Goal: Transaction & Acquisition: Purchase product/service

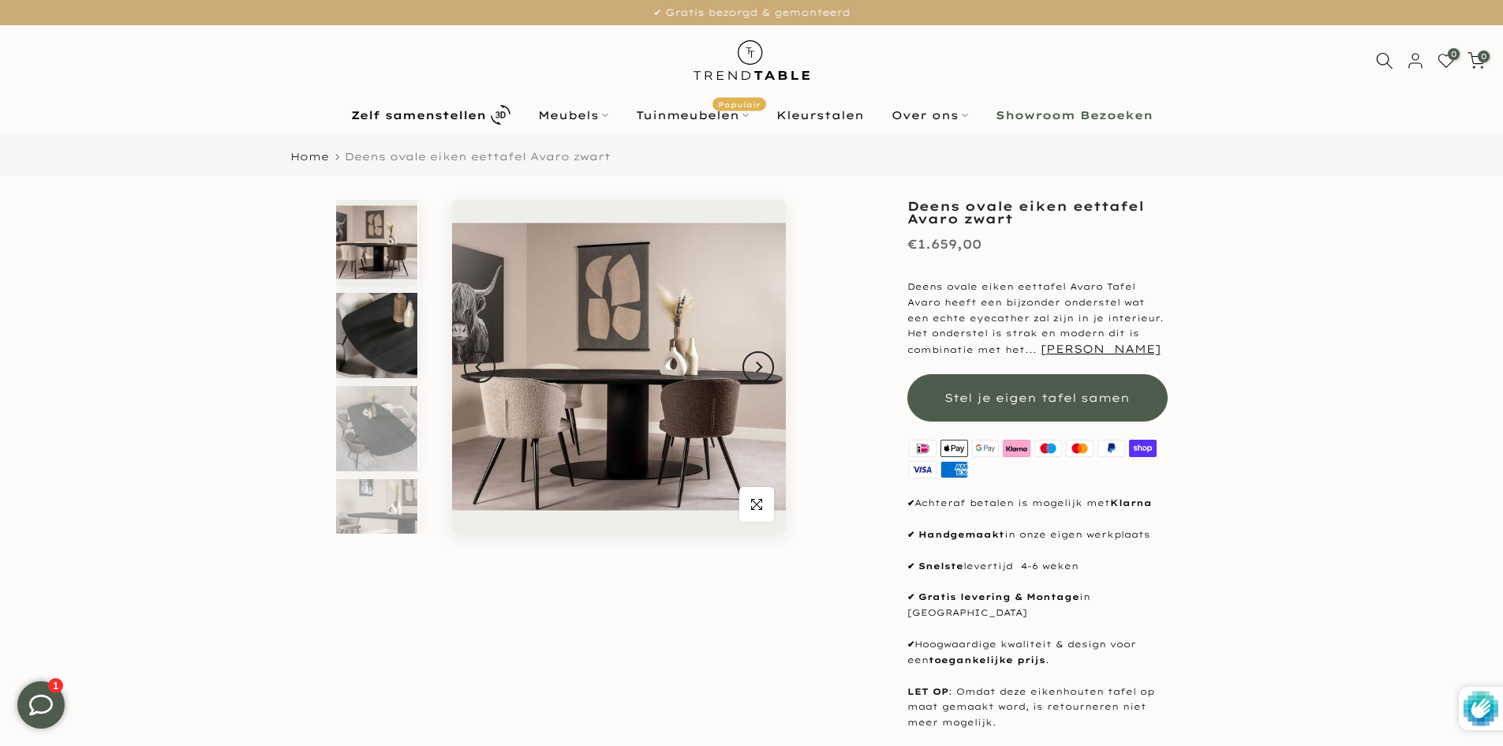
click at [382, 330] on img at bounding box center [376, 335] width 81 height 85
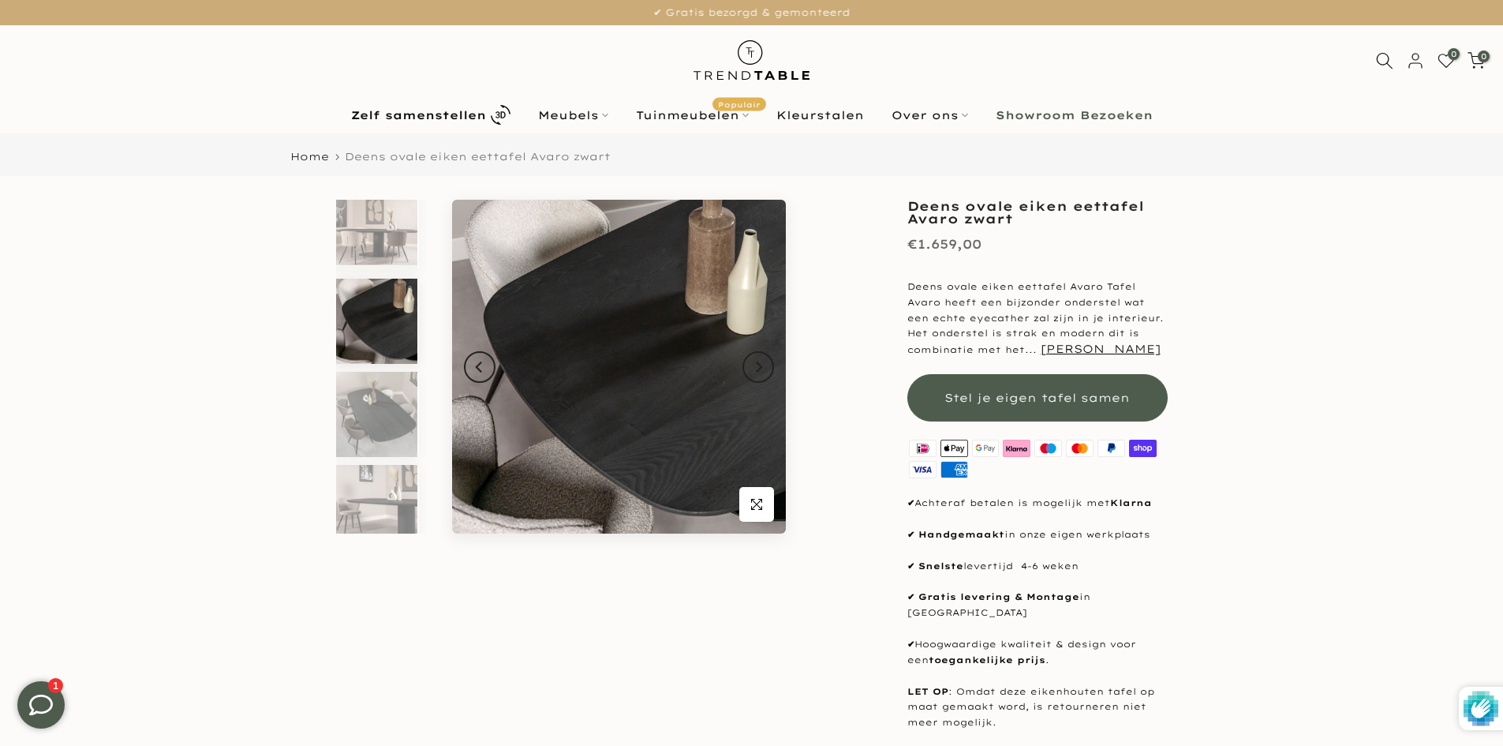
click at [388, 370] on div at bounding box center [381, 367] width 95 height 365
click at [389, 419] on img at bounding box center [376, 414] width 81 height 85
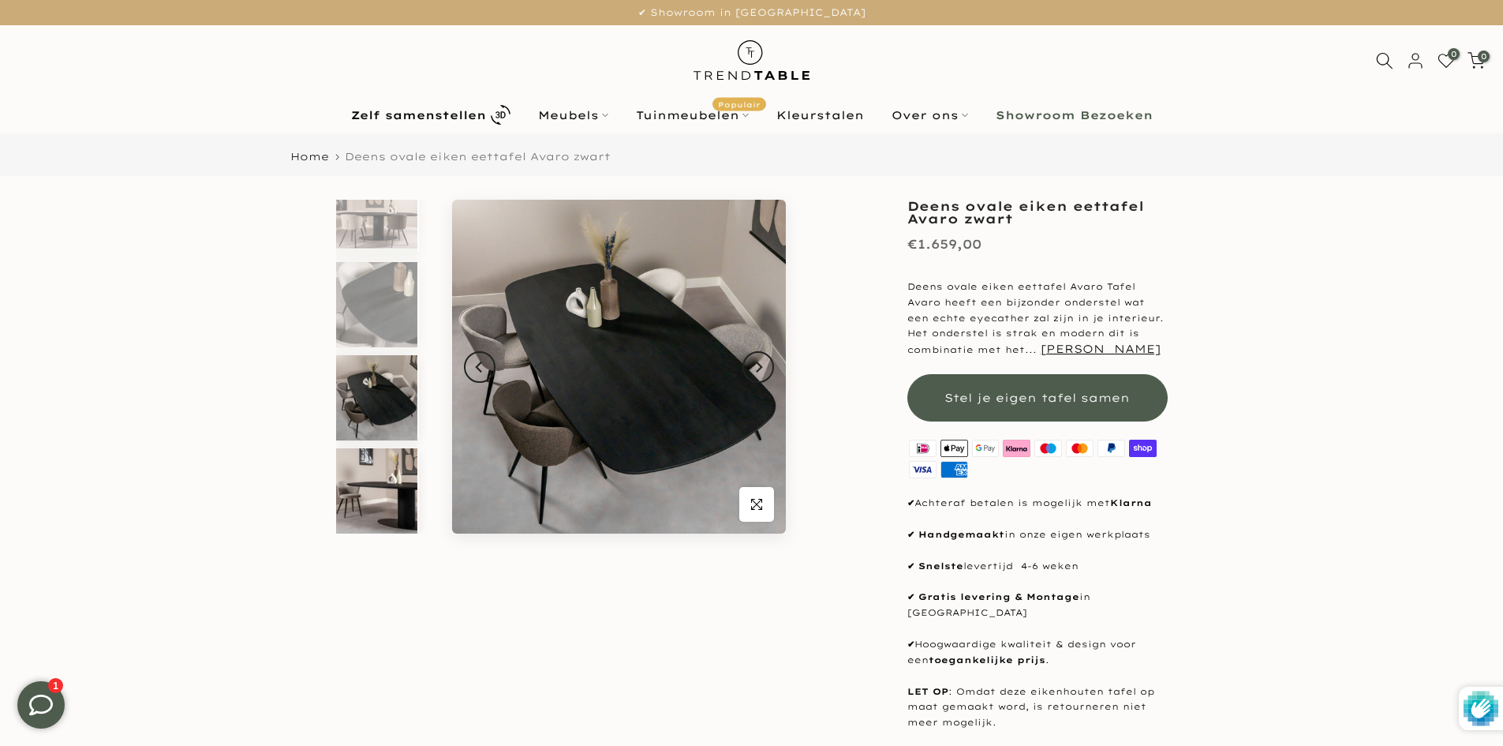
click at [388, 478] on img at bounding box center [376, 490] width 81 height 85
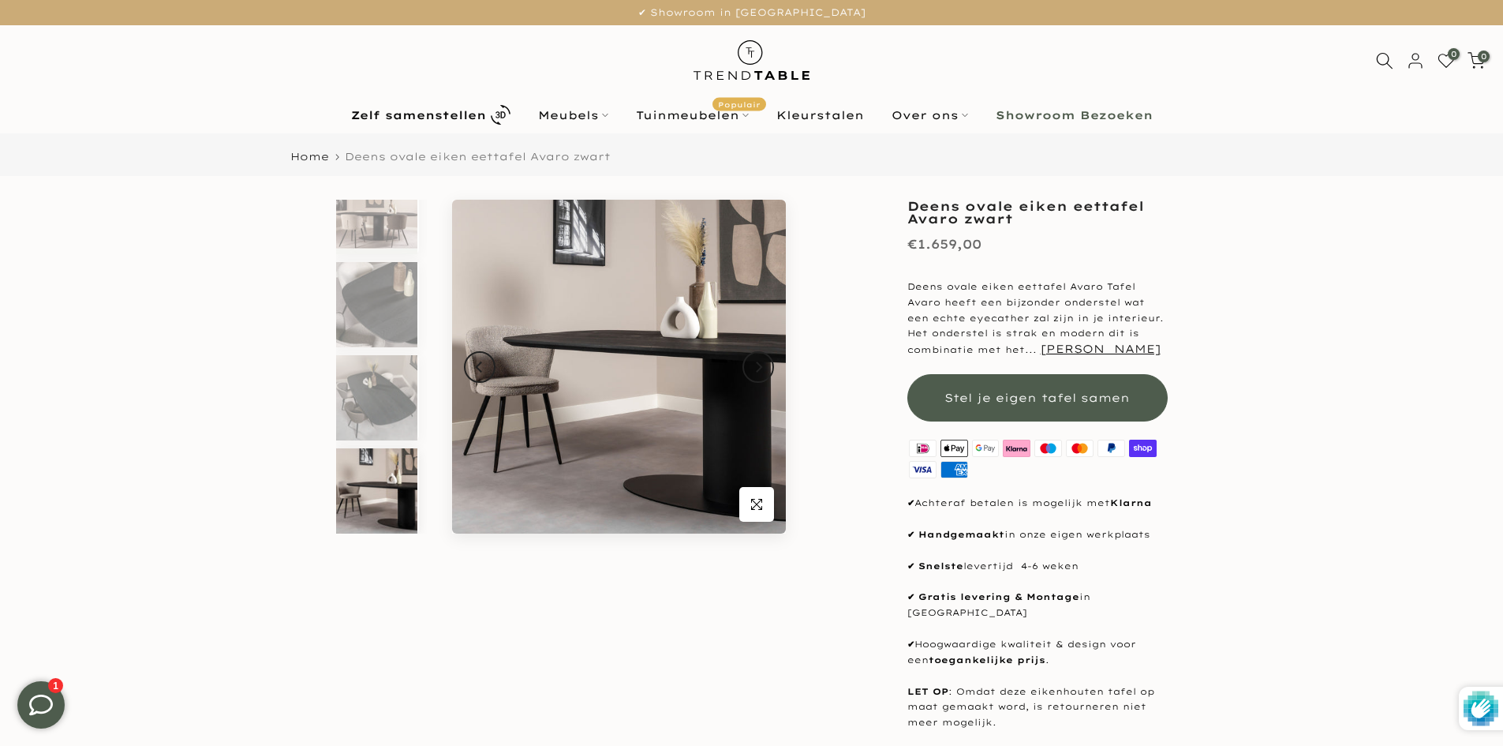
click at [718, 68] on img at bounding box center [751, 60] width 138 height 70
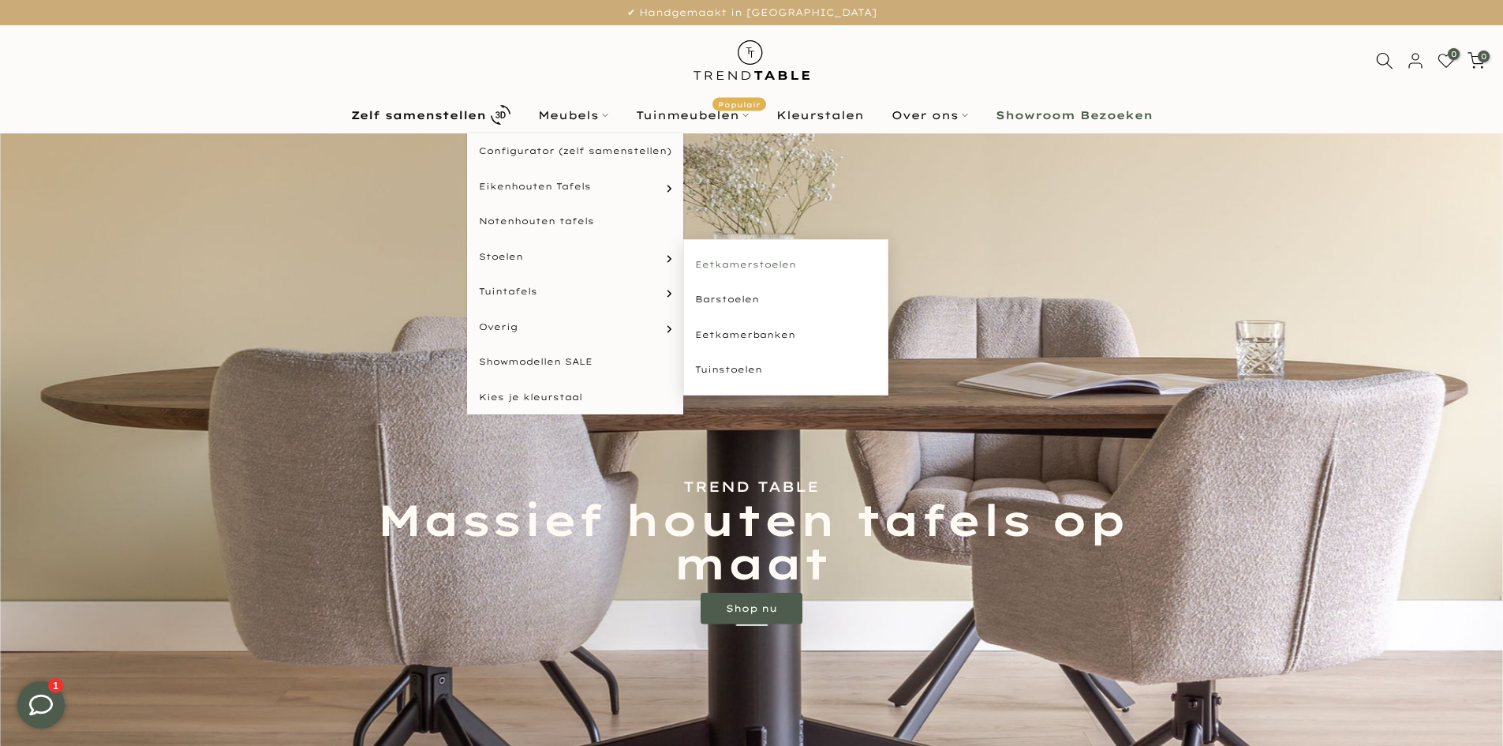
type input "****"
click at [710, 259] on link "Eetkamerstoelen" at bounding box center [785, 265] width 205 height 36
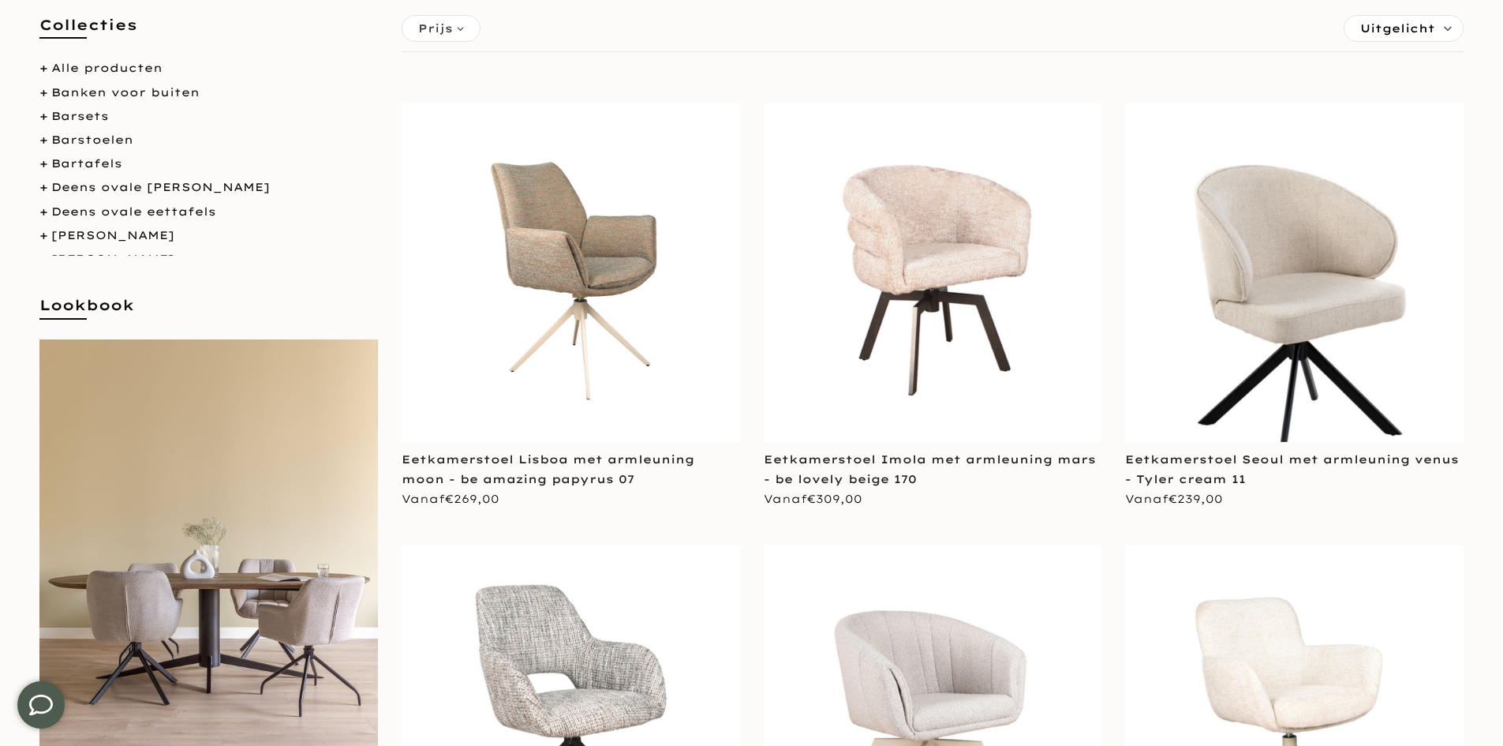
scroll to position [316, 0]
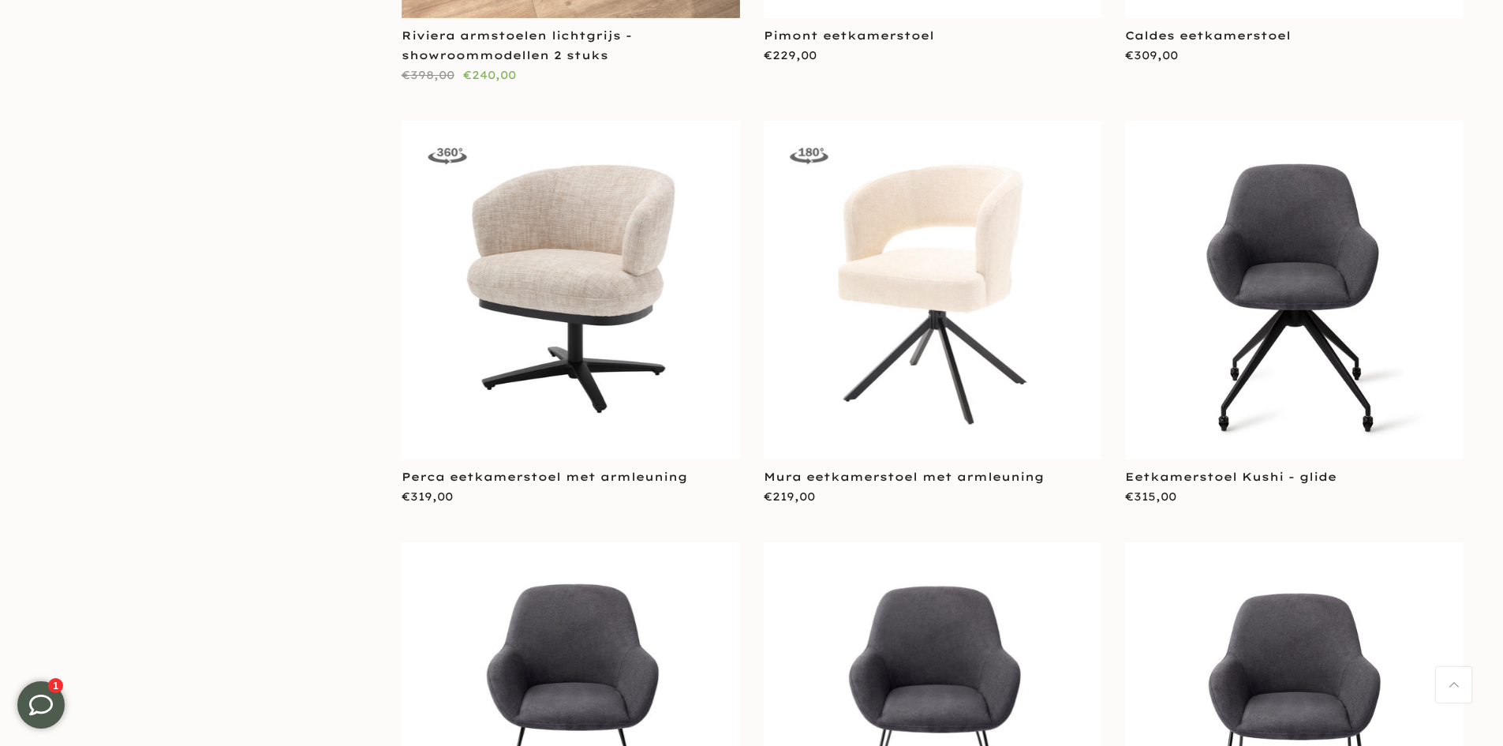
type input "****"
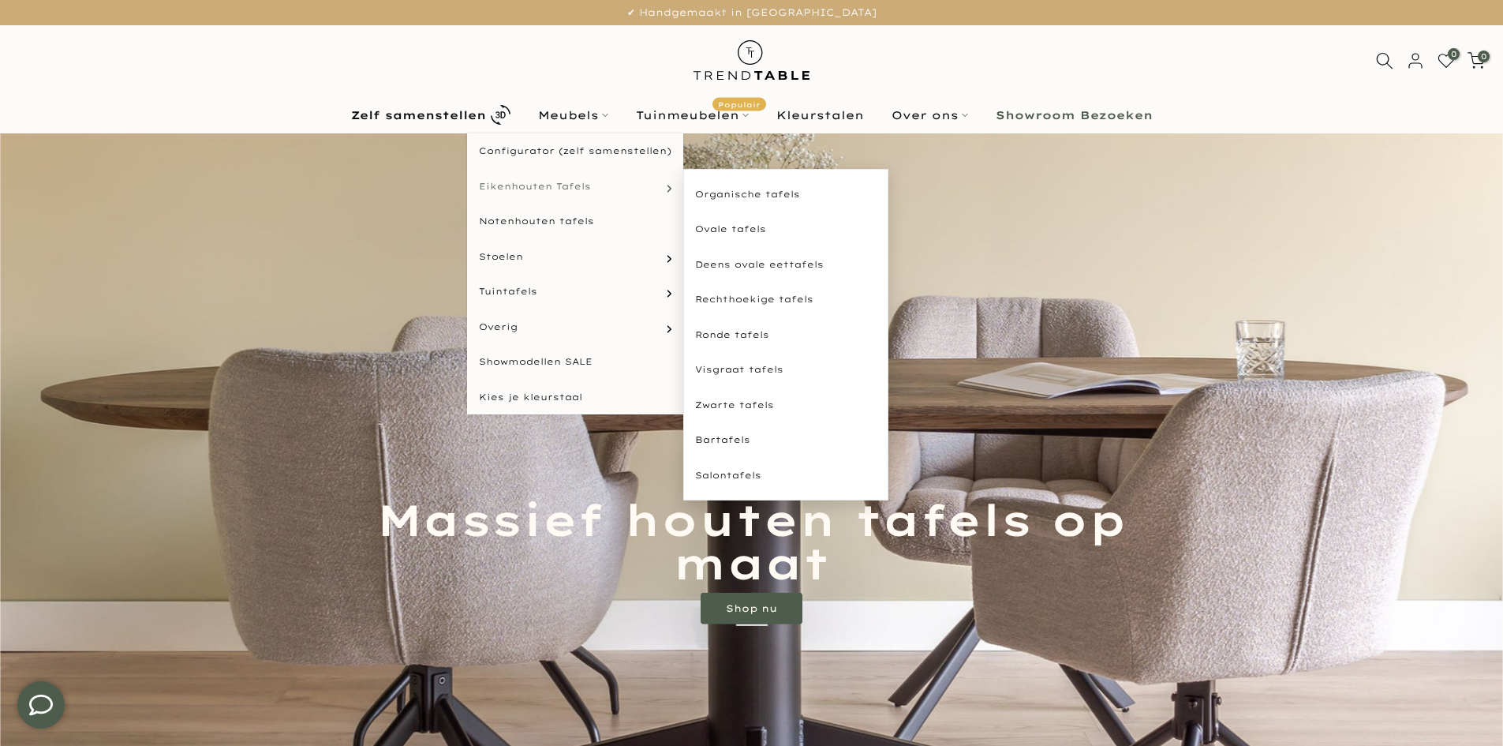
type input "****"
click at [537, 194] on link "Eikenhouten Tafels" at bounding box center [575, 187] width 216 height 36
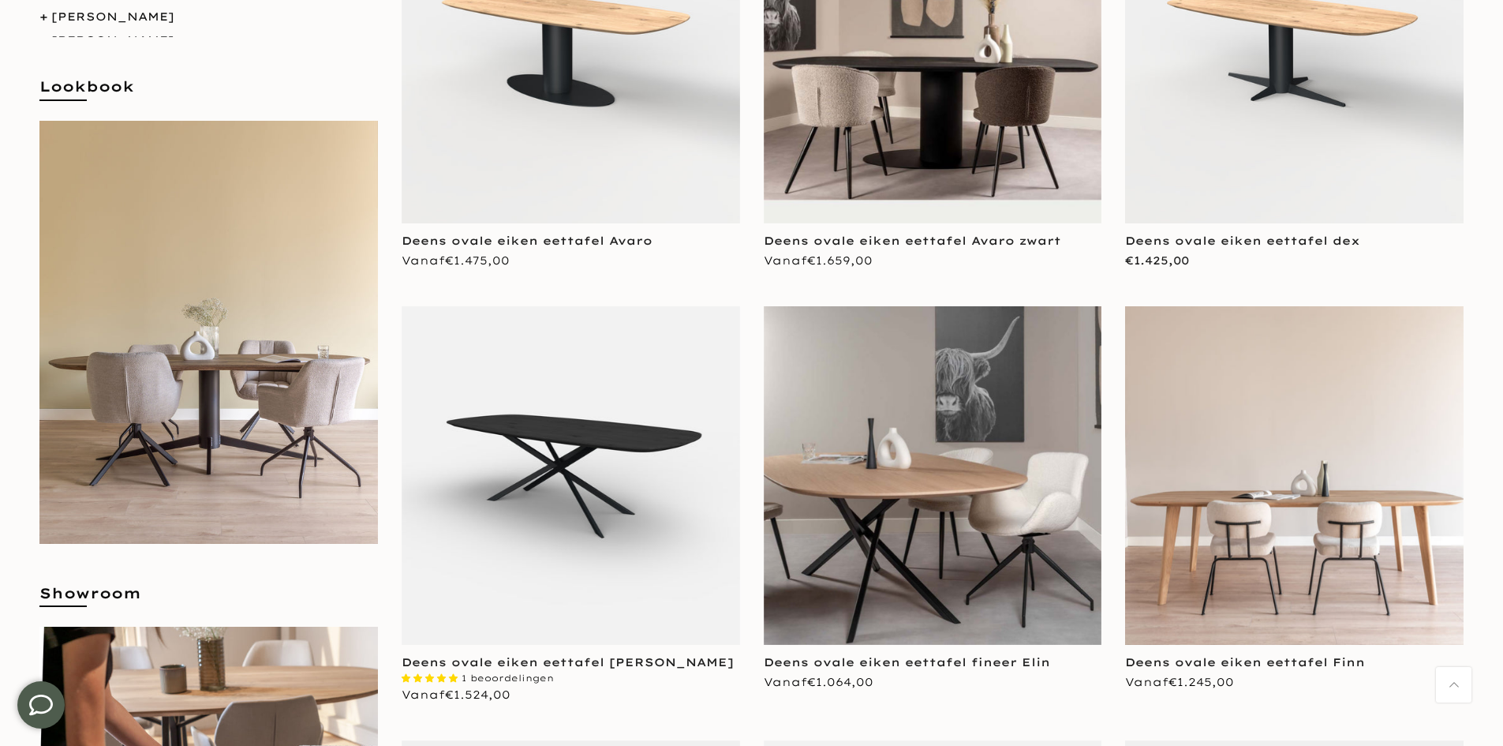
scroll to position [552, 0]
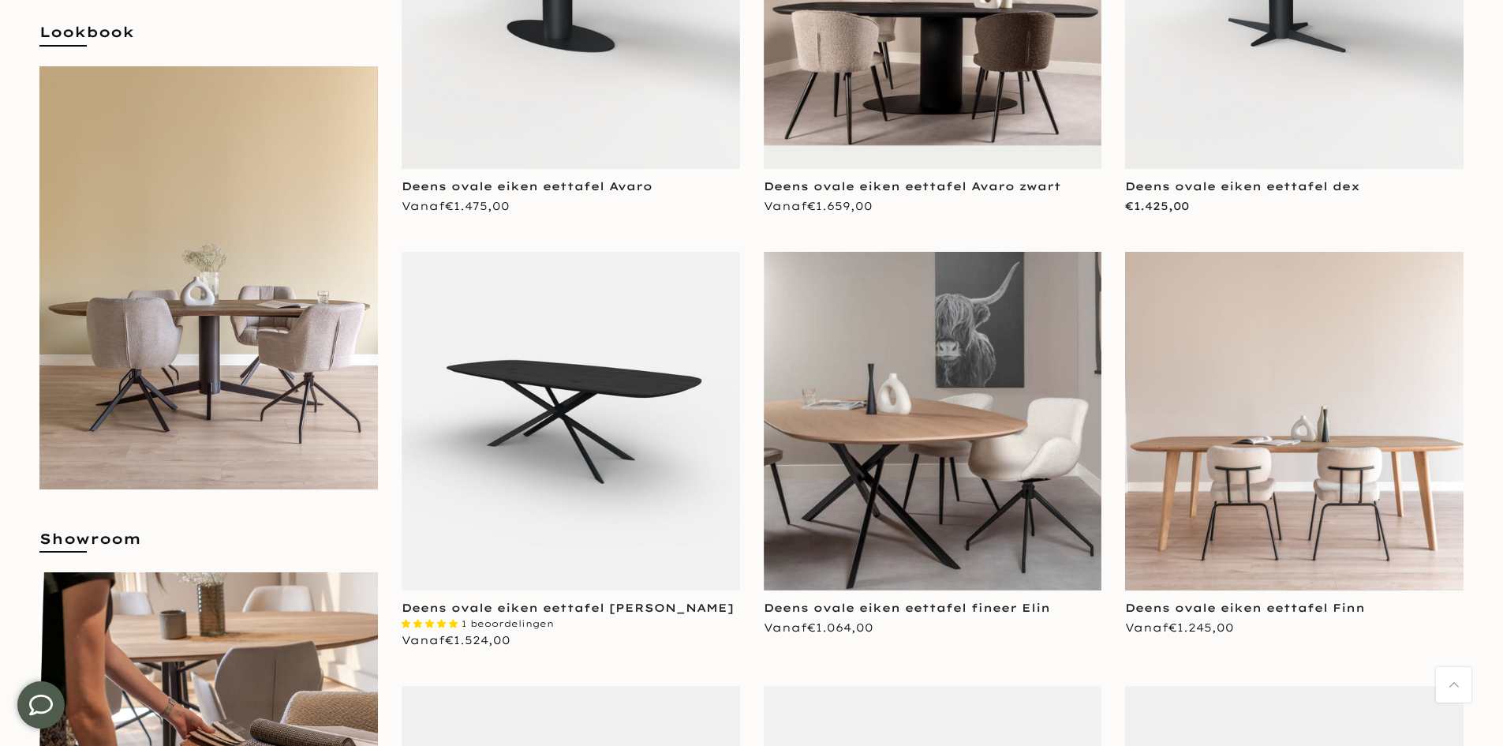
type input "****"
click at [1391, 534] on img at bounding box center [1294, 421] width 338 height 338
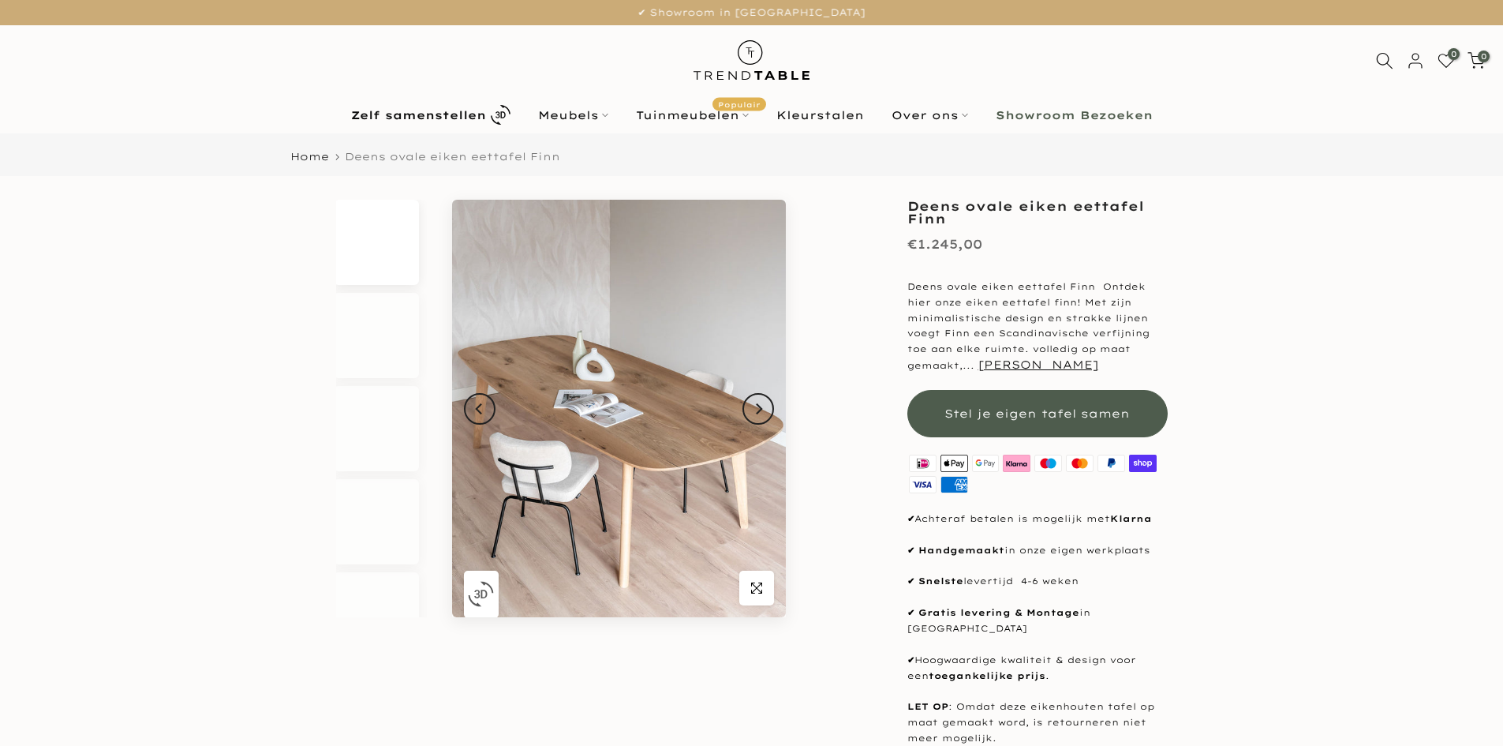
click at [1079, 421] on button "Stel je eigen tafel samen" at bounding box center [1037, 413] width 260 height 47
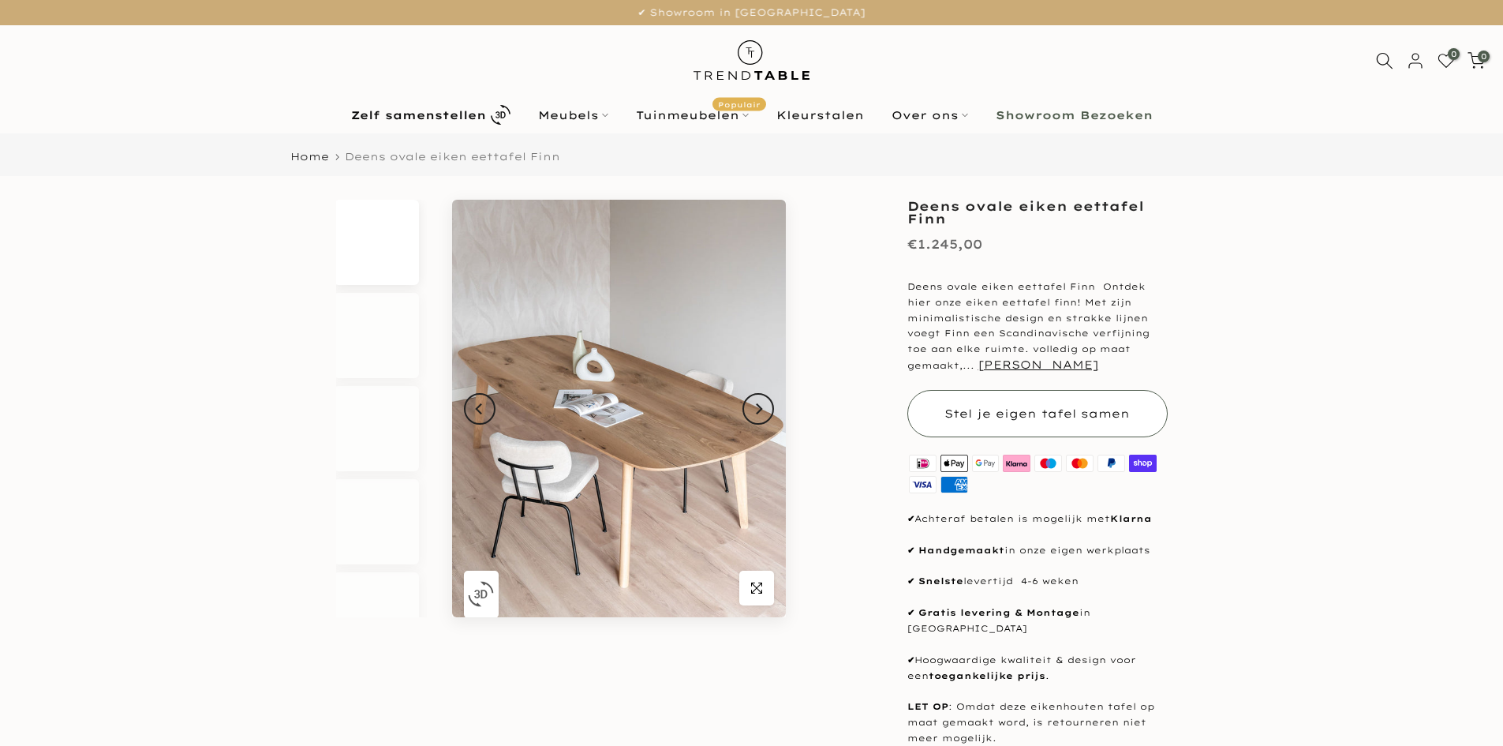
type input "****"
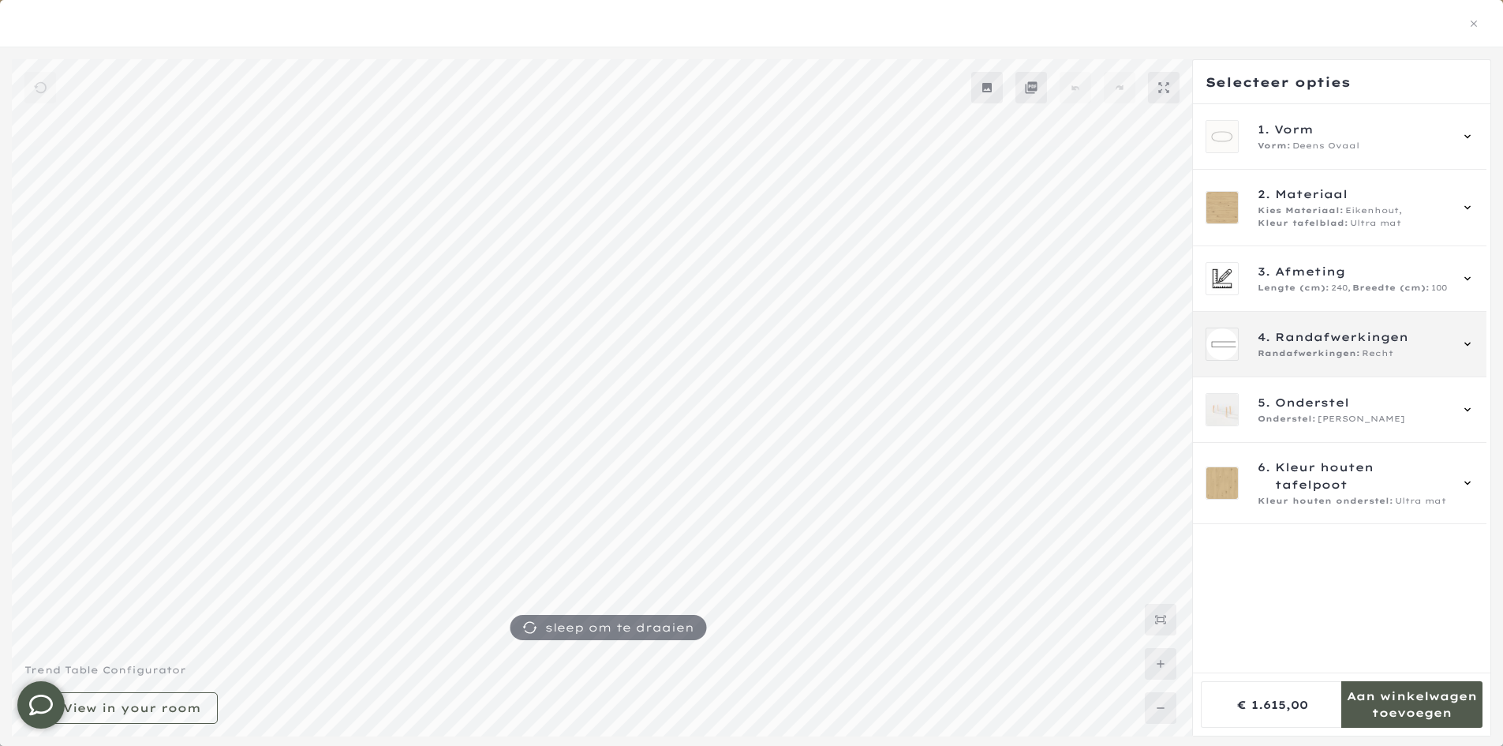
click at [1353, 338] on span "Randafwerkingen" at bounding box center [1341, 336] width 133 height 17
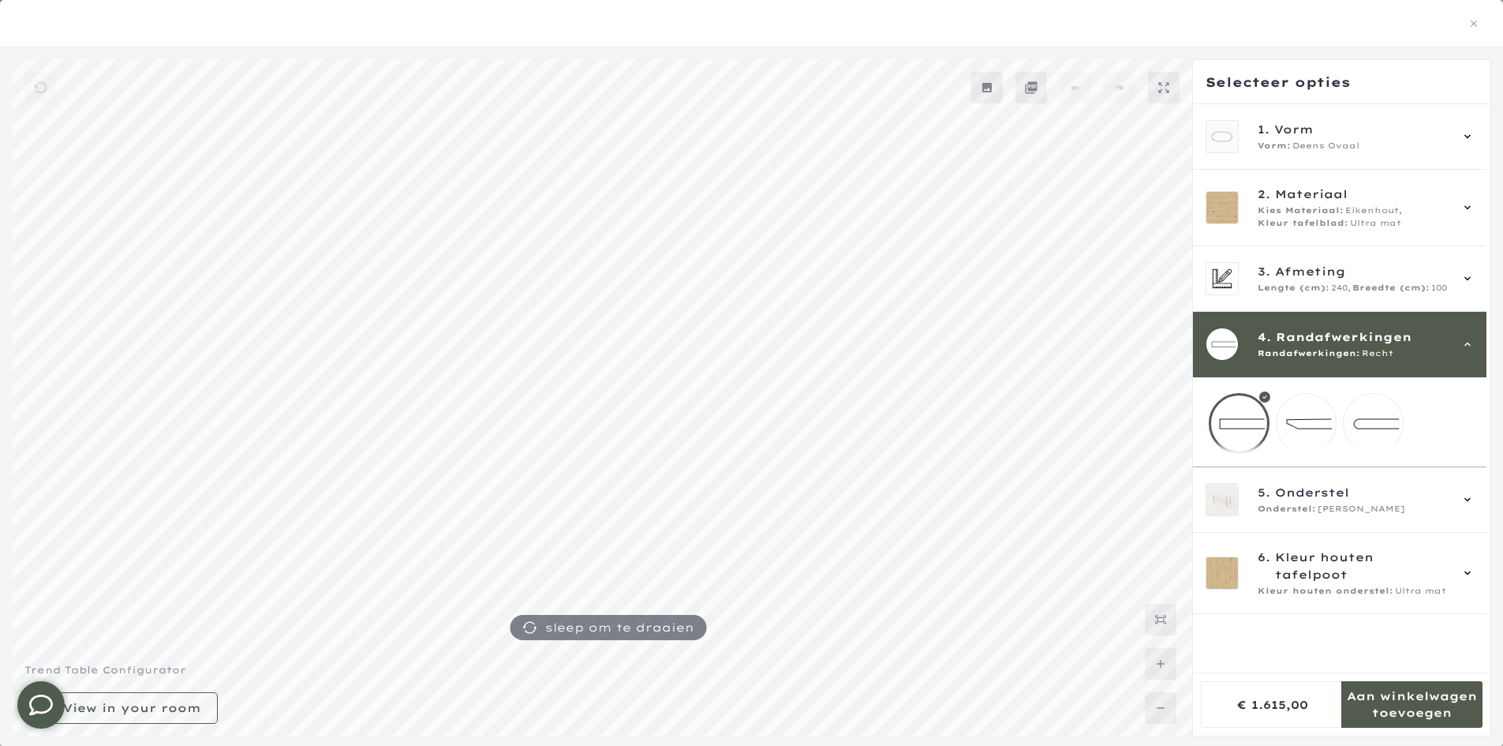
click at [1308, 410] on mmq-loader at bounding box center [1306, 423] width 59 height 59
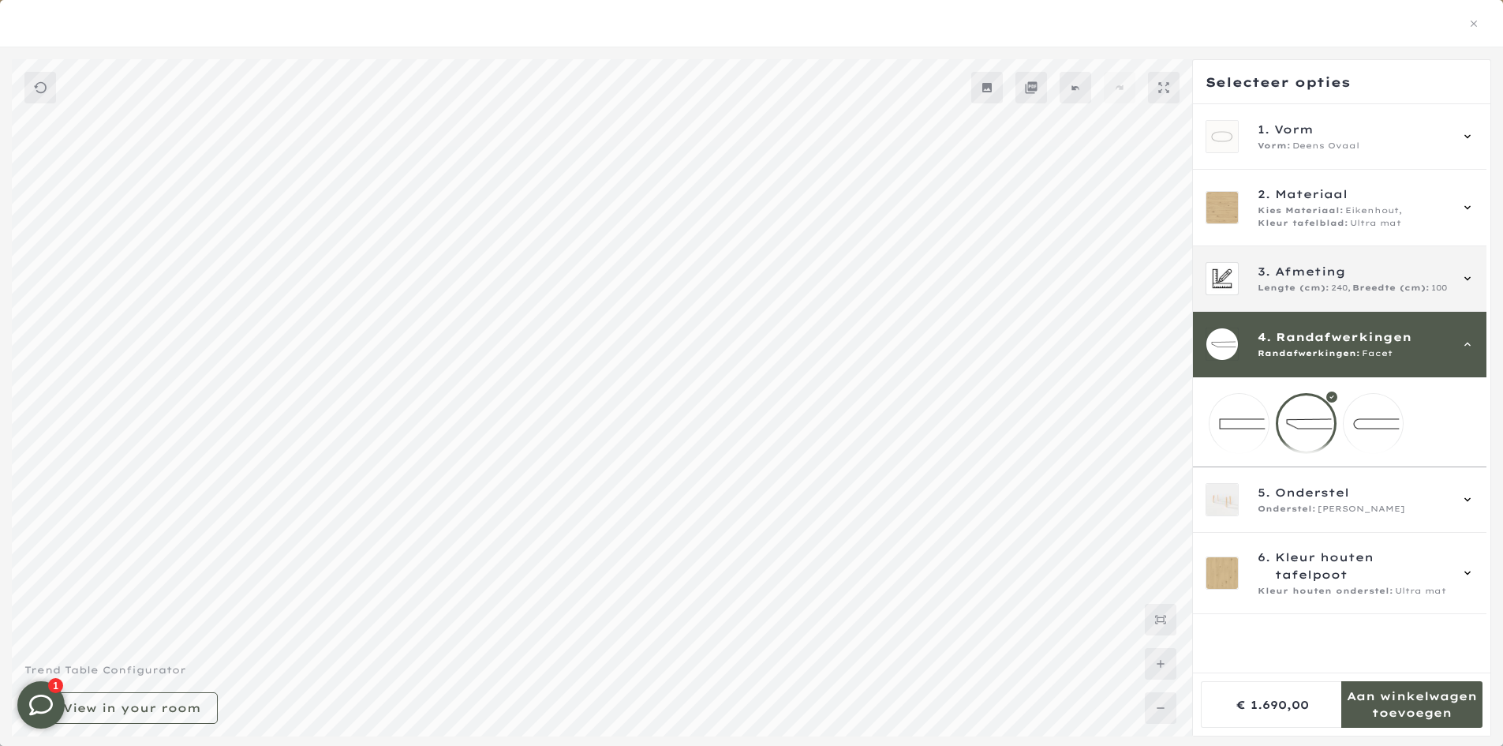
click at [1295, 271] on span "Afmeting" at bounding box center [1310, 271] width 70 height 17
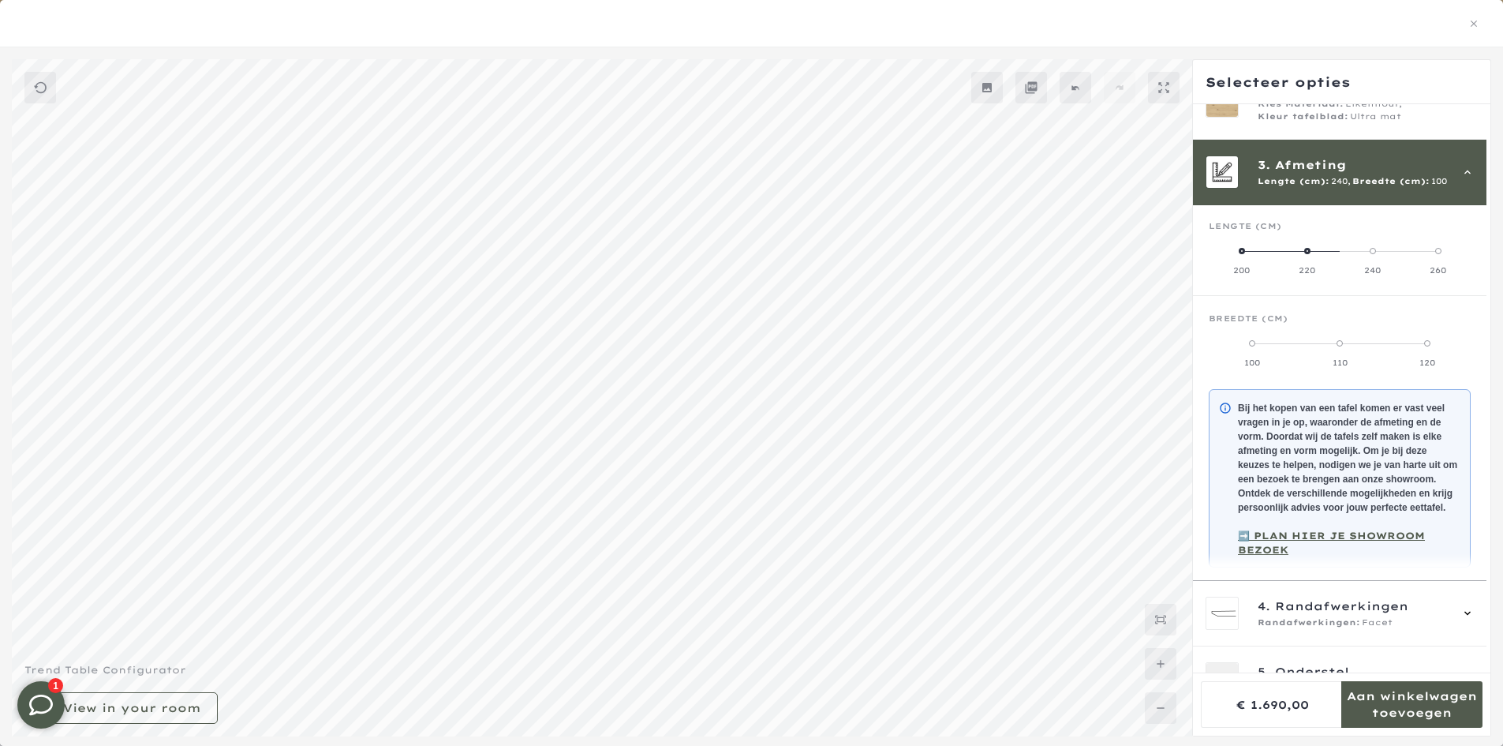
scroll to position [142, 0]
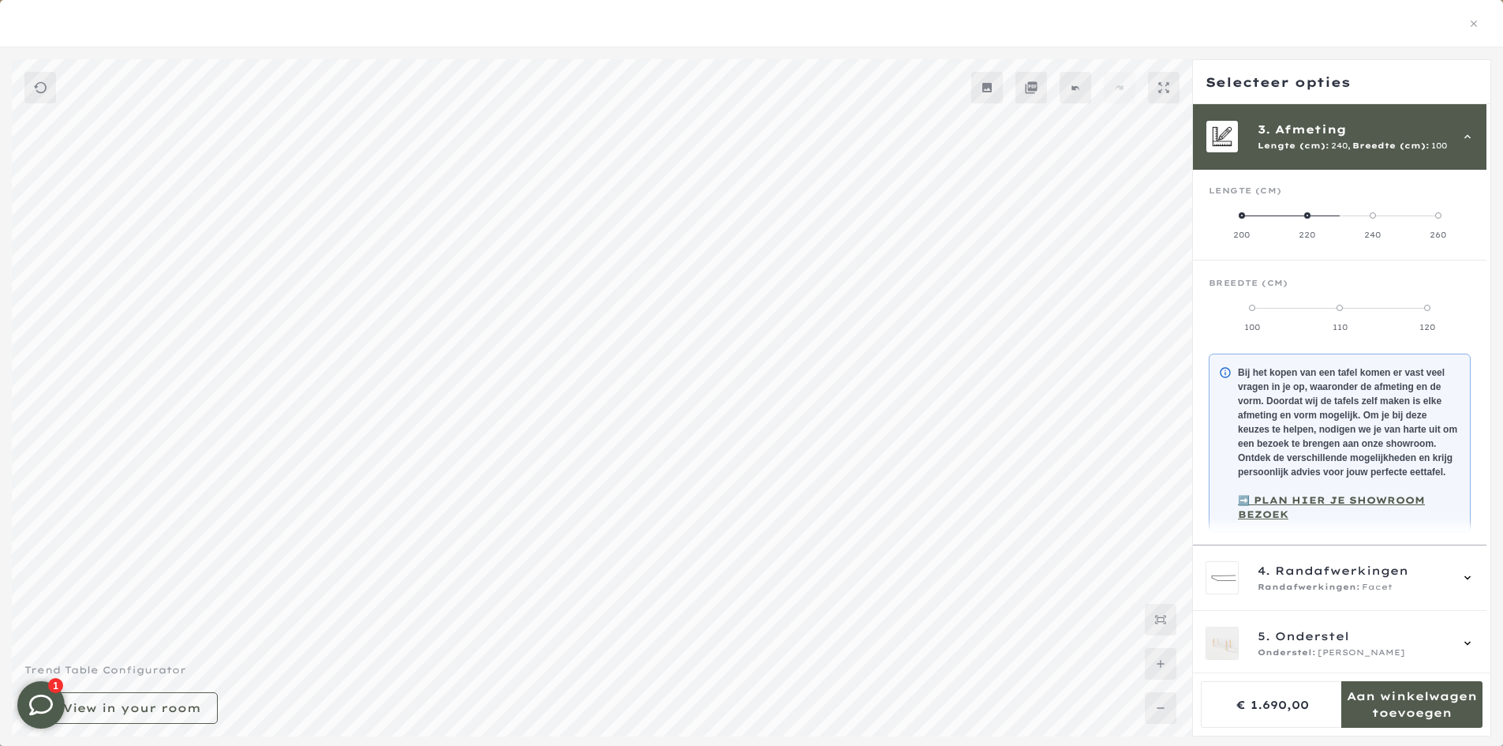
click at [1306, 234] on div "220" at bounding box center [1306, 235] width 65 height 11
click at [1372, 320] on label "110" at bounding box center [1372, 317] width 65 height 32
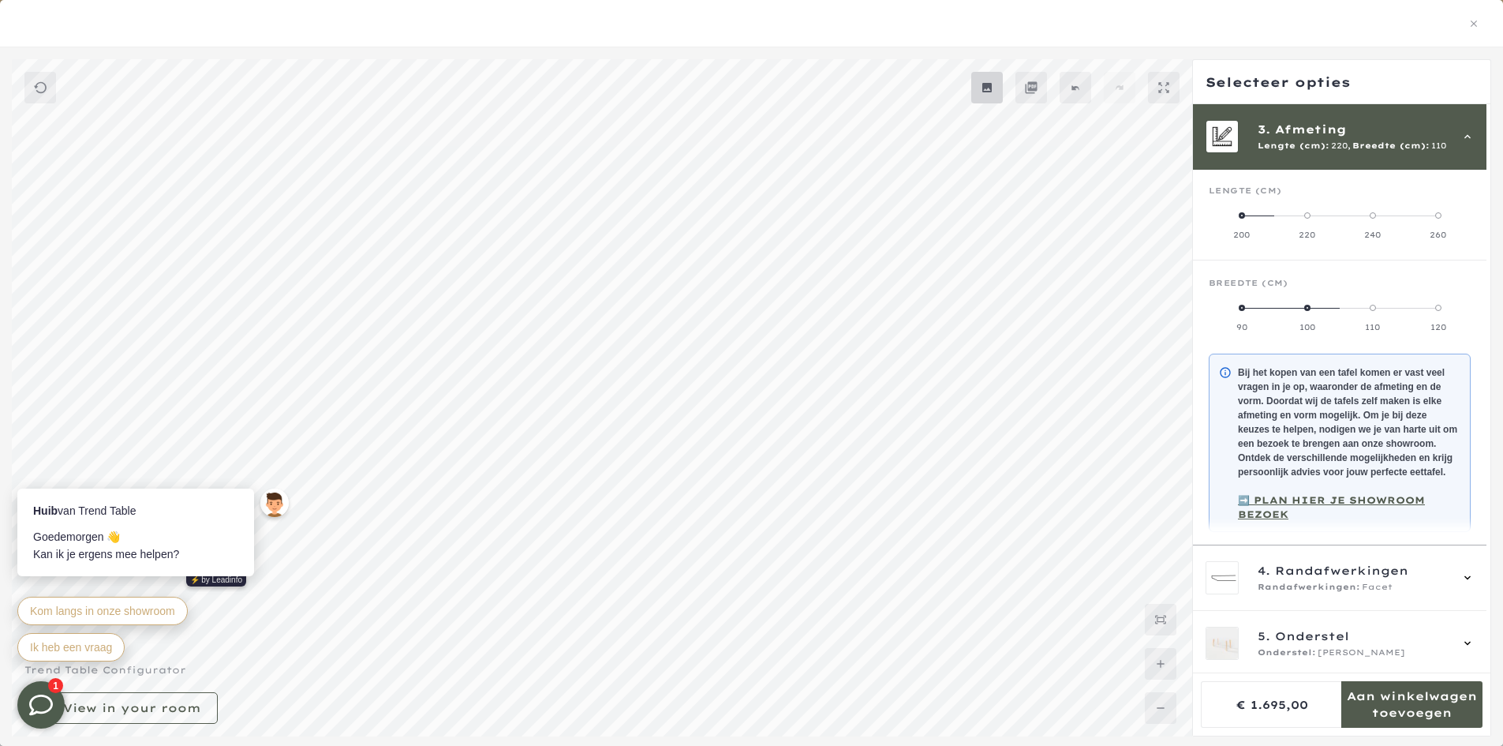
click at [995, 96] on mmq-button at bounding box center [987, 88] width 32 height 32
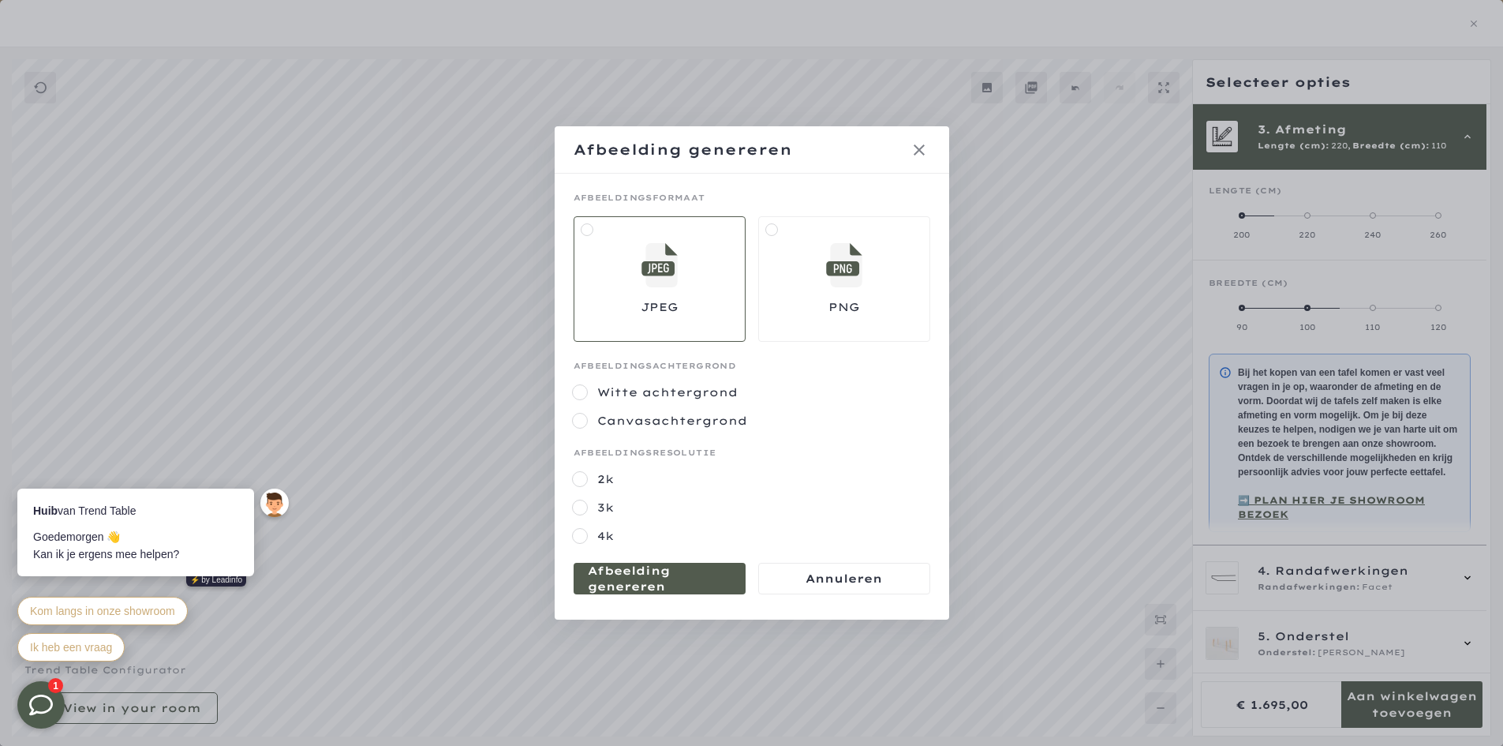
click at [670, 421] on label "Canvasachtergrond" at bounding box center [763, 421] width 335 height 16
click at [678, 398] on label "Witte achtergrond" at bounding box center [763, 392] width 335 height 16
click at [609, 535] on label "4k" at bounding box center [763, 536] width 335 height 16
click at [640, 583] on mmq-formatted-message at bounding box center [660, 579] width 144 height 32
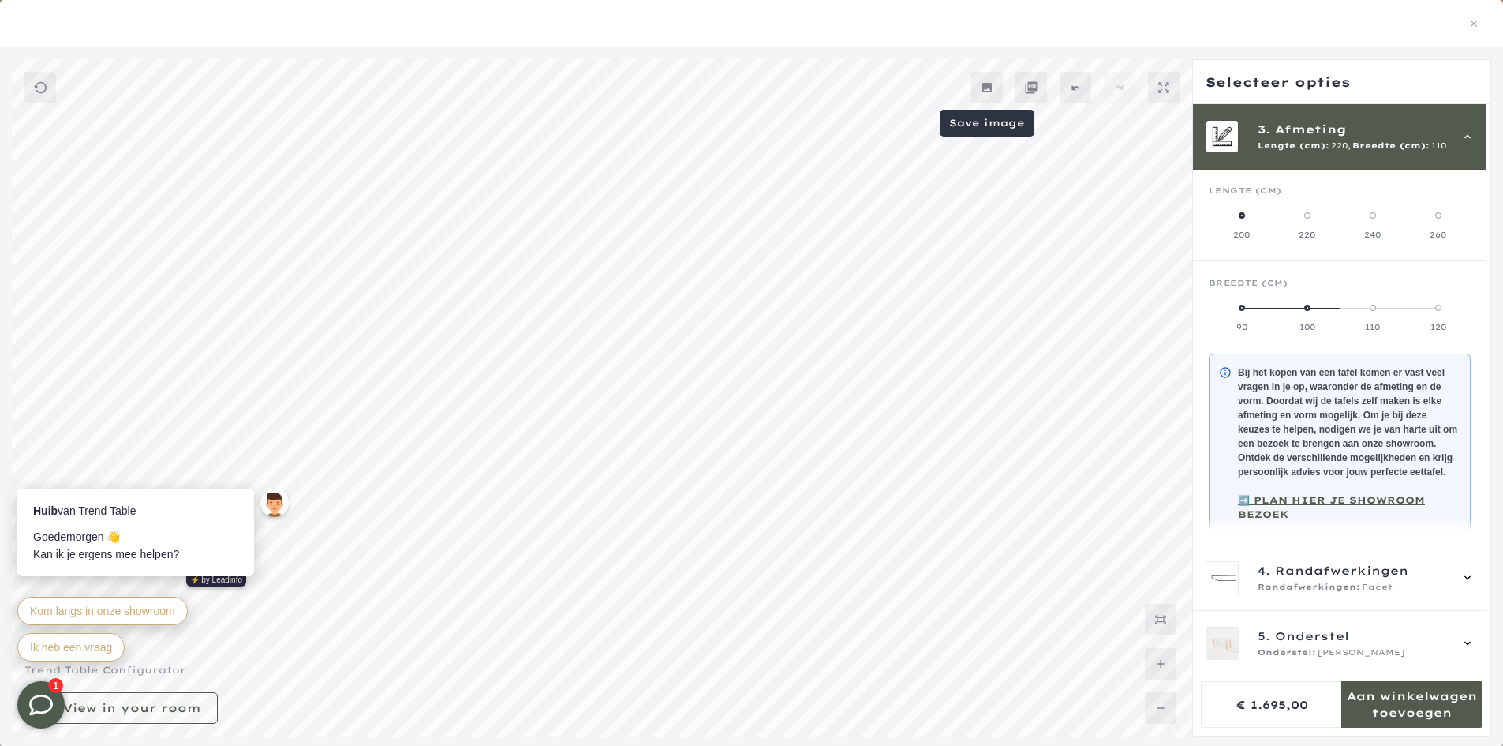
click at [987, 91] on icon at bounding box center [986, 87] width 9 height 9
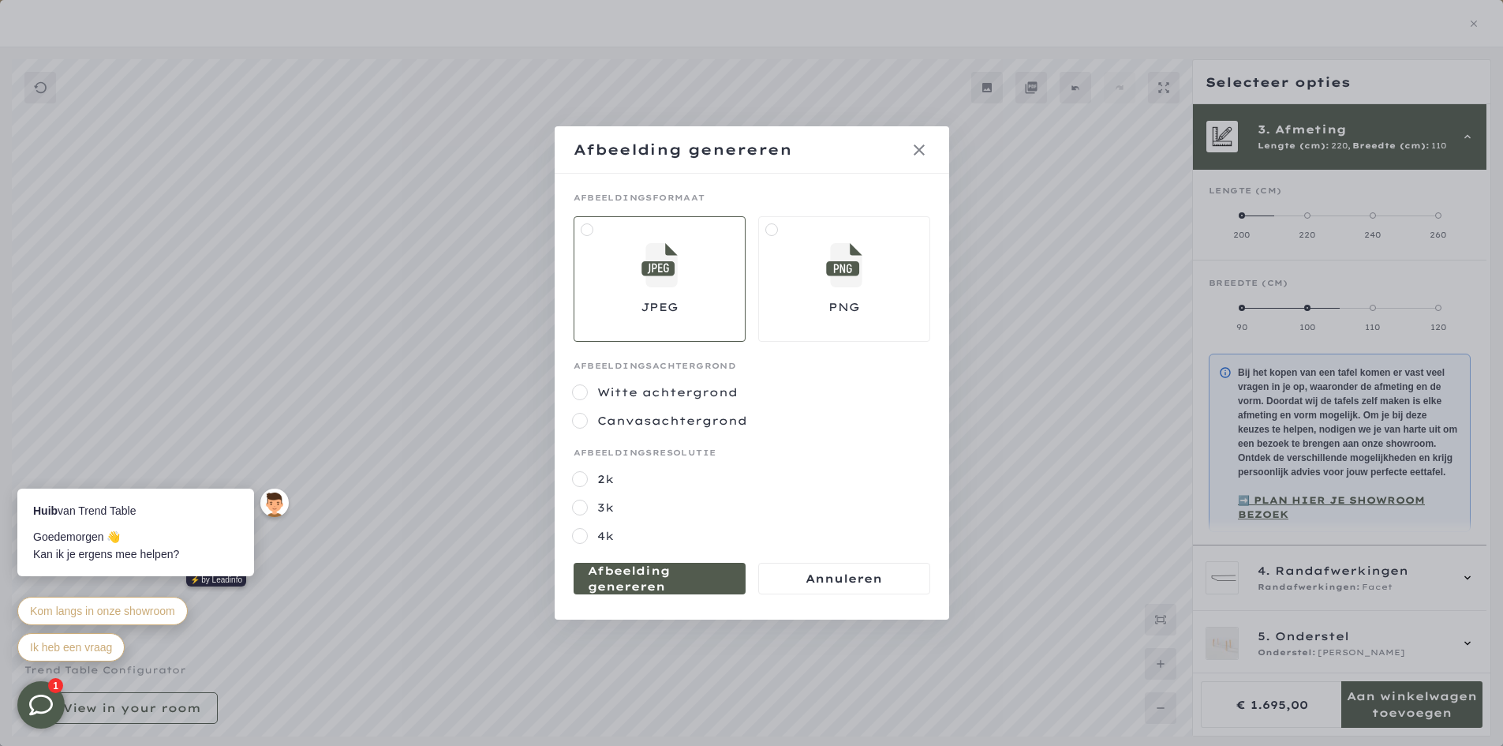
click at [671, 585] on mmq-formatted-message at bounding box center [660, 579] width 144 height 32
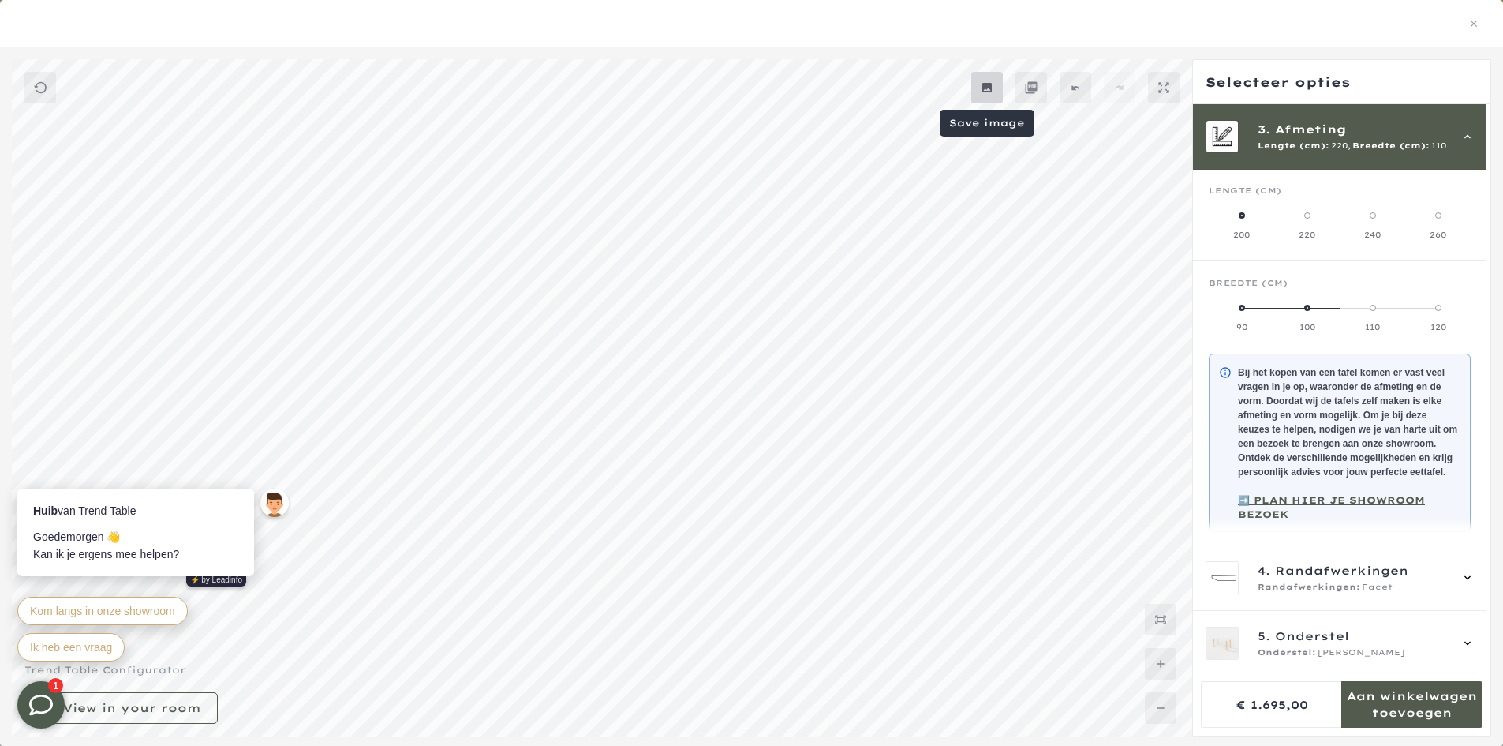
click at [983, 95] on mmq-button at bounding box center [987, 88] width 32 height 32
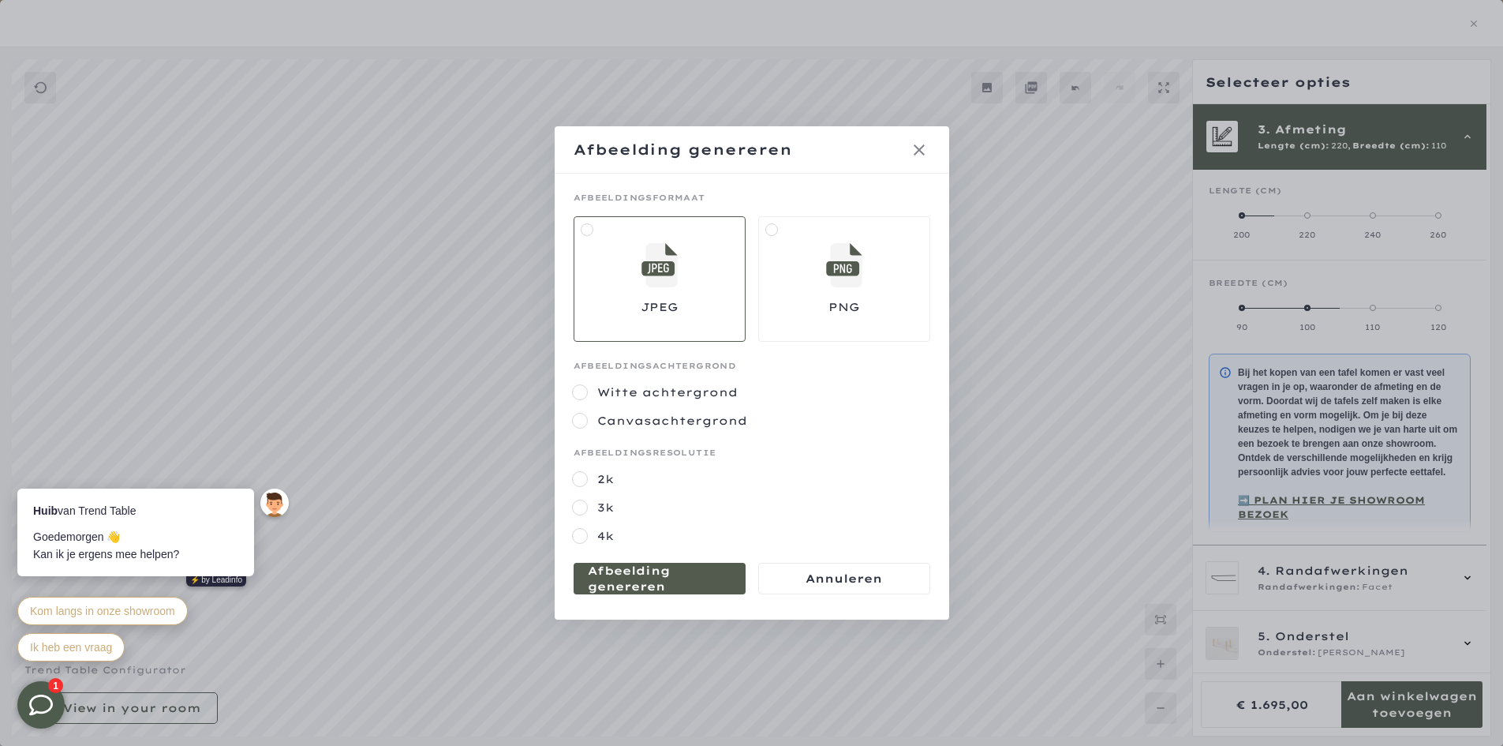
click at [587, 593] on mmq-button at bounding box center [660, 579] width 172 height 32
